Goal: Task Accomplishment & Management: Complete application form

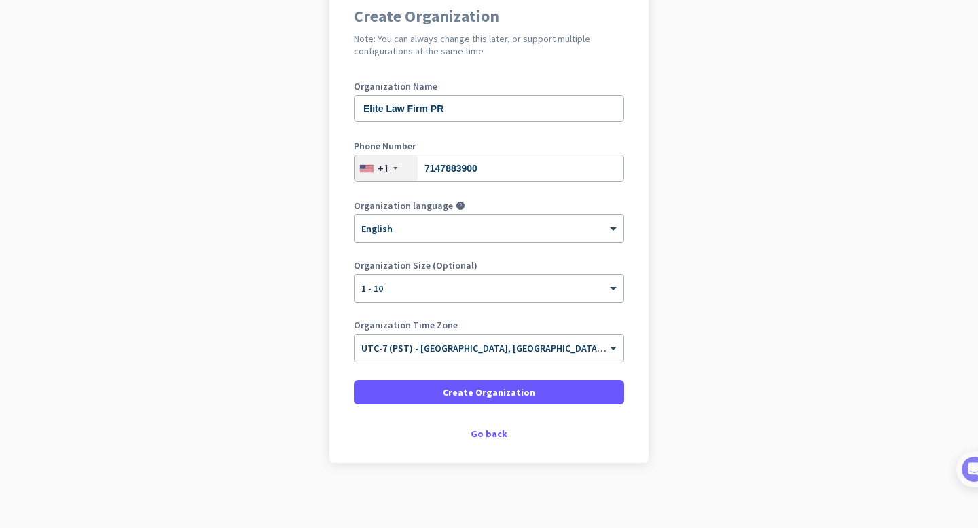
scroll to position [129, 0]
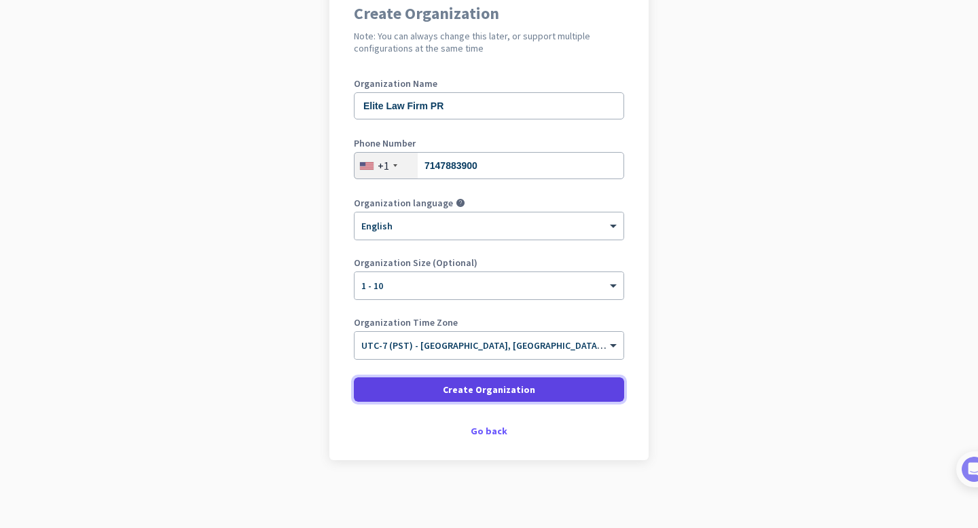
click at [469, 391] on span "Create Organization" at bounding box center [489, 390] width 92 height 14
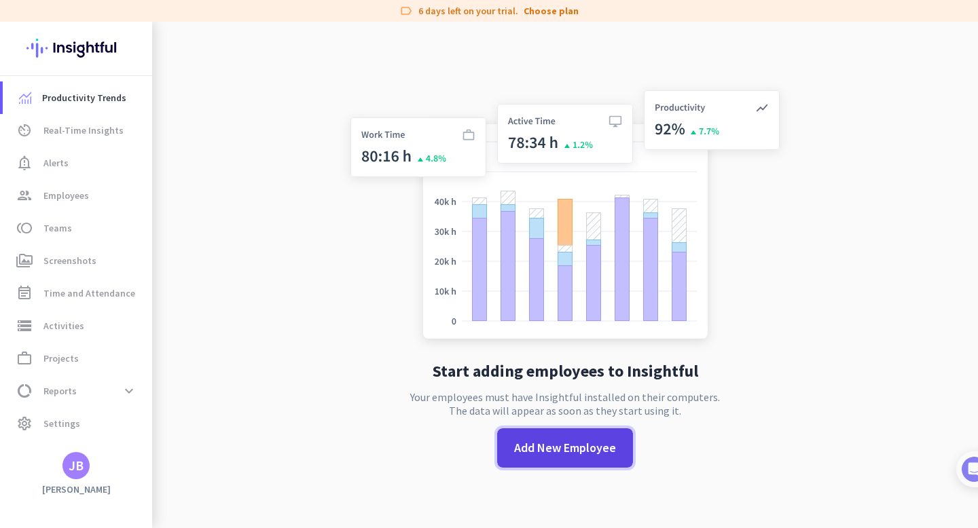
click at [553, 449] on span "Add New Employee" at bounding box center [565, 448] width 102 height 18
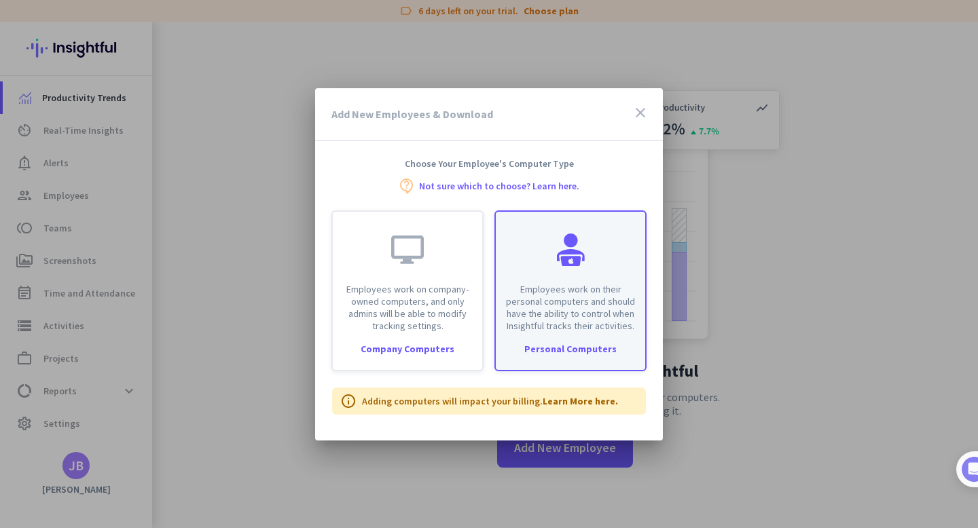
click at [567, 259] on div at bounding box center [570, 250] width 33 height 33
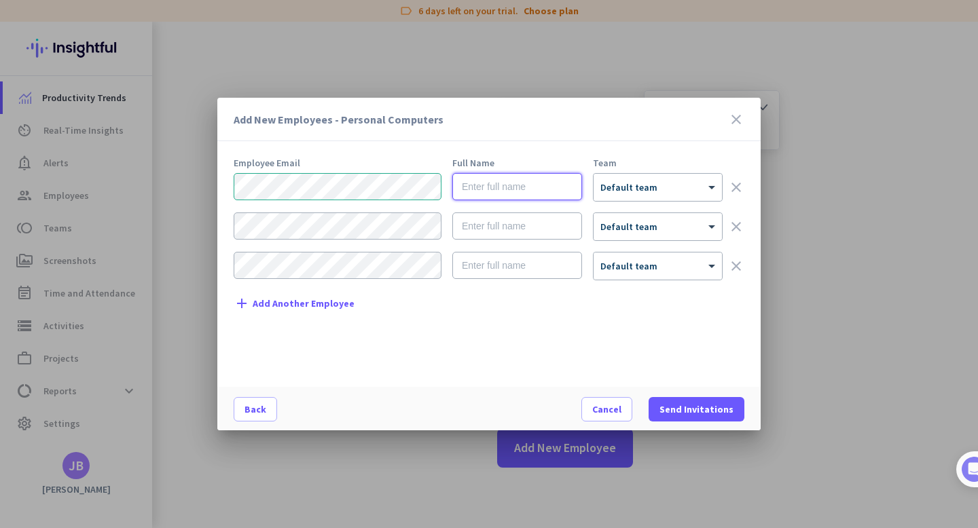
click at [513, 189] on input "text" at bounding box center [517, 186] width 130 height 27
type input "Charleston [PERSON_NAME]"
click at [668, 189] on div "× Default team" at bounding box center [648, 188] width 111 height 12
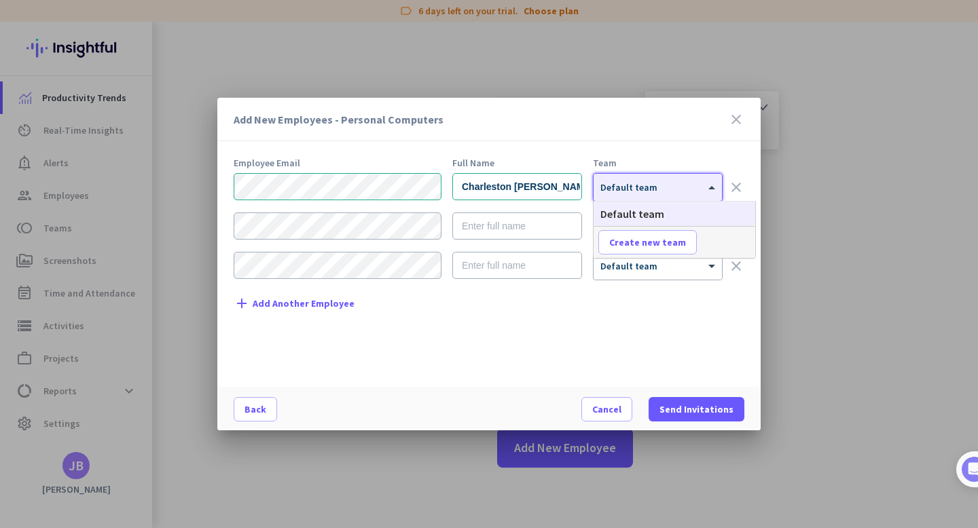
click at [665, 193] on div "× Default team" at bounding box center [648, 188] width 111 height 12
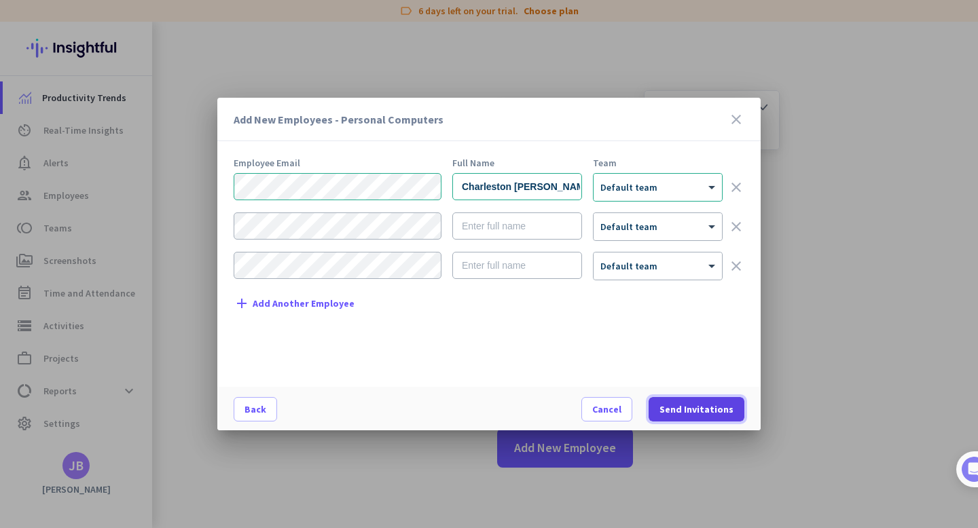
click at [684, 405] on span "Send Invitations" at bounding box center [696, 410] width 74 height 14
